Goal: Task Accomplishment & Management: Use online tool/utility

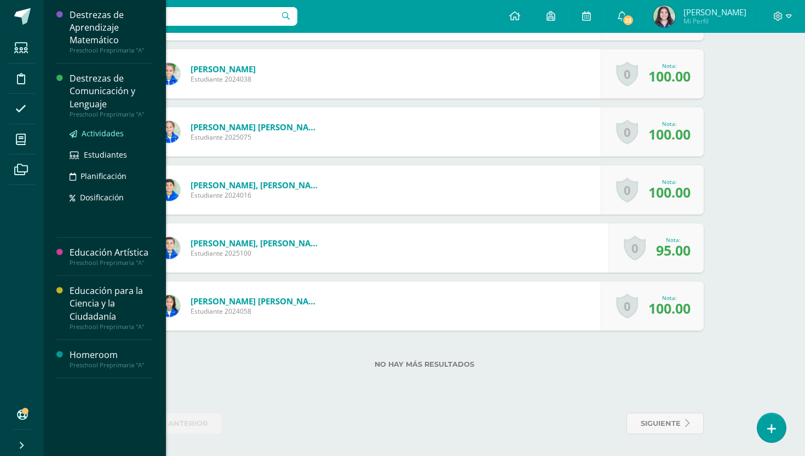
click at [101, 135] on span "Actividades" at bounding box center [103, 133] width 42 height 10
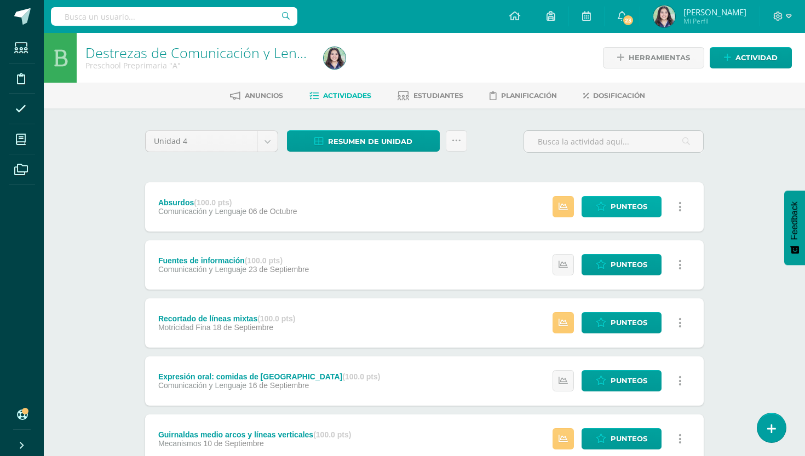
click at [632, 209] on span "Punteos" at bounding box center [629, 207] width 37 height 20
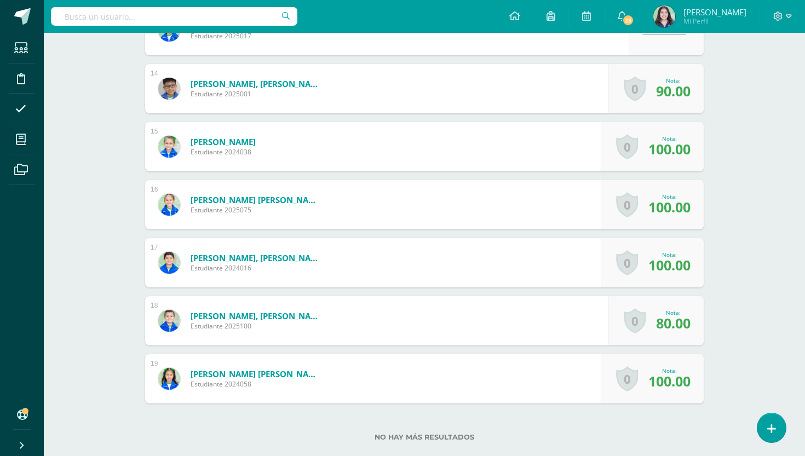
scroll to position [1064, 0]
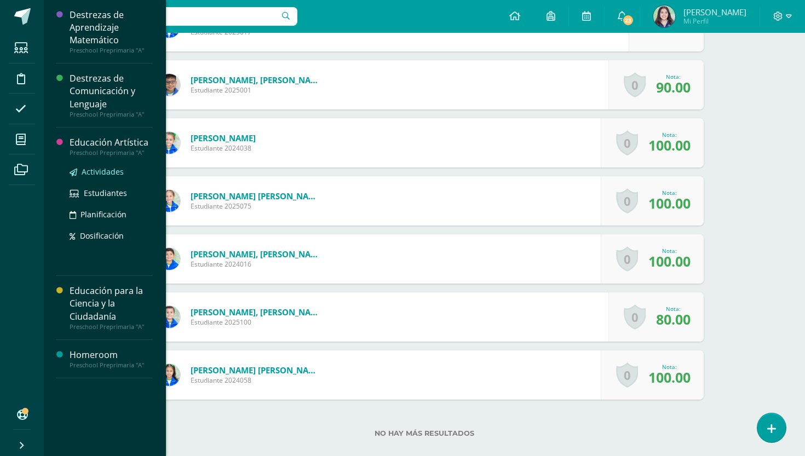
click at [95, 171] on span "Actividades" at bounding box center [103, 171] width 42 height 10
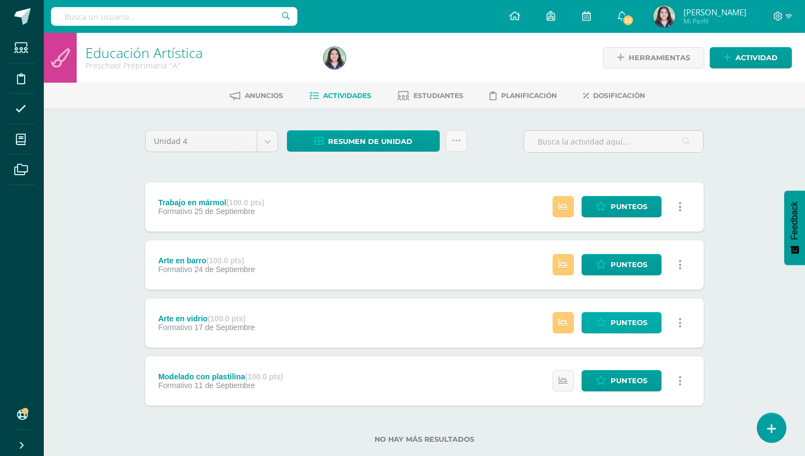
click at [624, 332] on span "Punteos" at bounding box center [629, 323] width 37 height 20
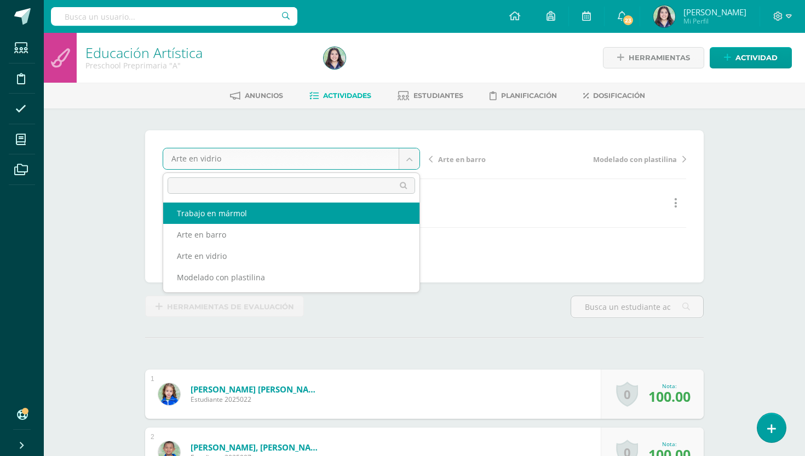
select select "/dashboard/teacher/grade-activity/263211/"
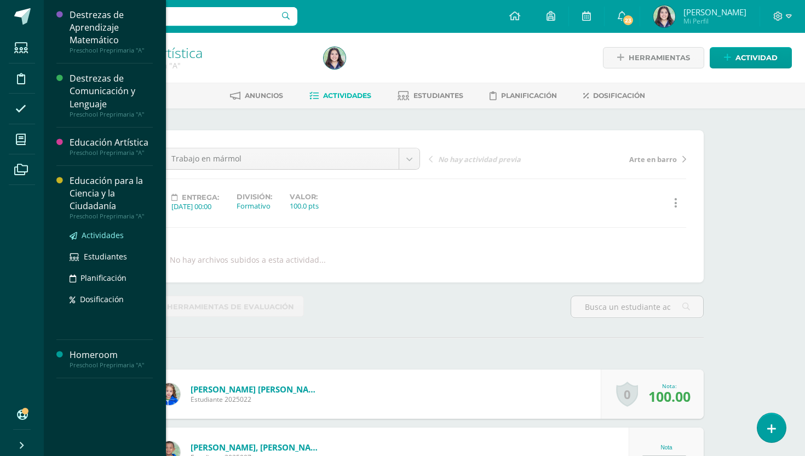
click at [91, 235] on span "Actividades" at bounding box center [103, 235] width 42 height 10
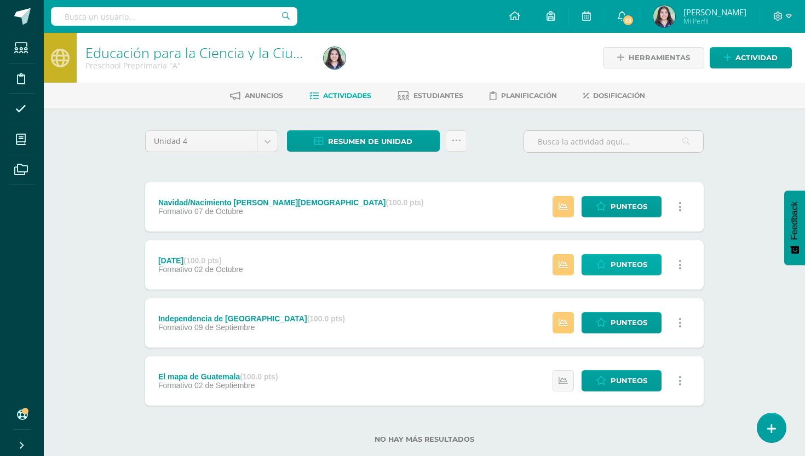
click at [625, 265] on span "Punteos" at bounding box center [629, 265] width 37 height 20
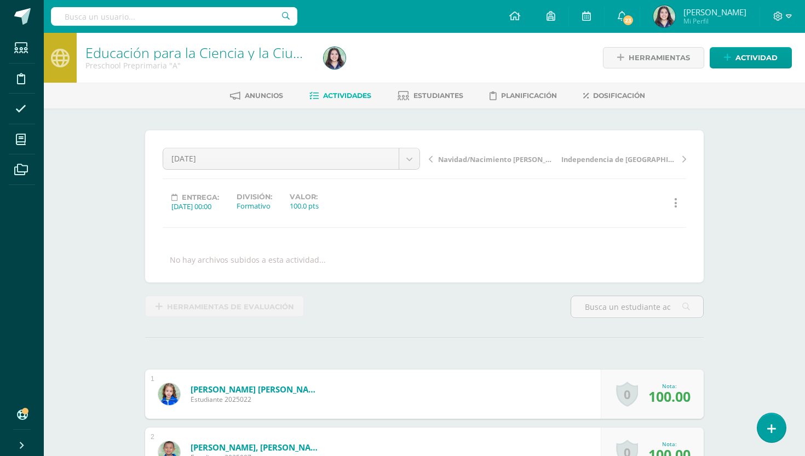
click at [462, 160] on span "Navidad/Nacimiento [PERSON_NAME][DEMOGRAPHIC_DATA]" at bounding box center [496, 159] width 116 height 10
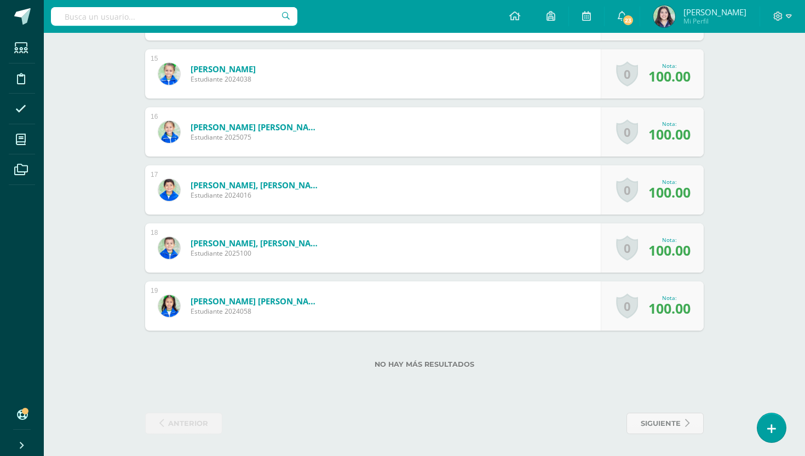
scroll to position [1133, 0]
